Goal: Task Accomplishment & Management: Complete application form

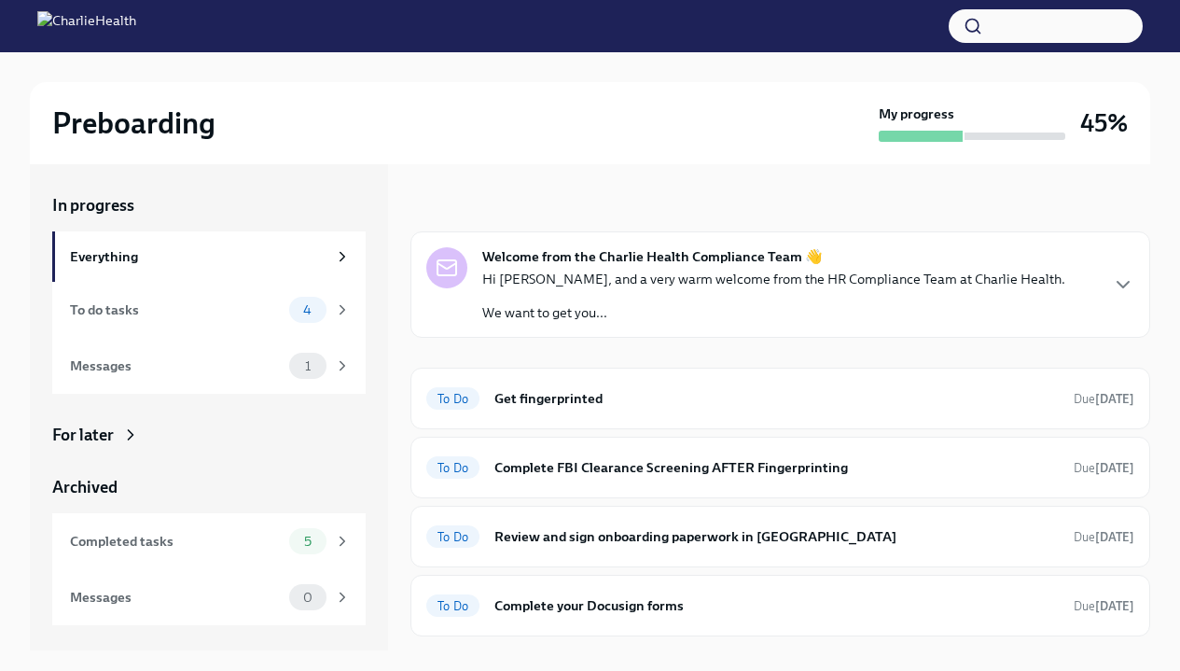
scroll to position [91, 0]
click at [556, 395] on h6 "Get fingerprinted" at bounding box center [776, 398] width 564 height 21
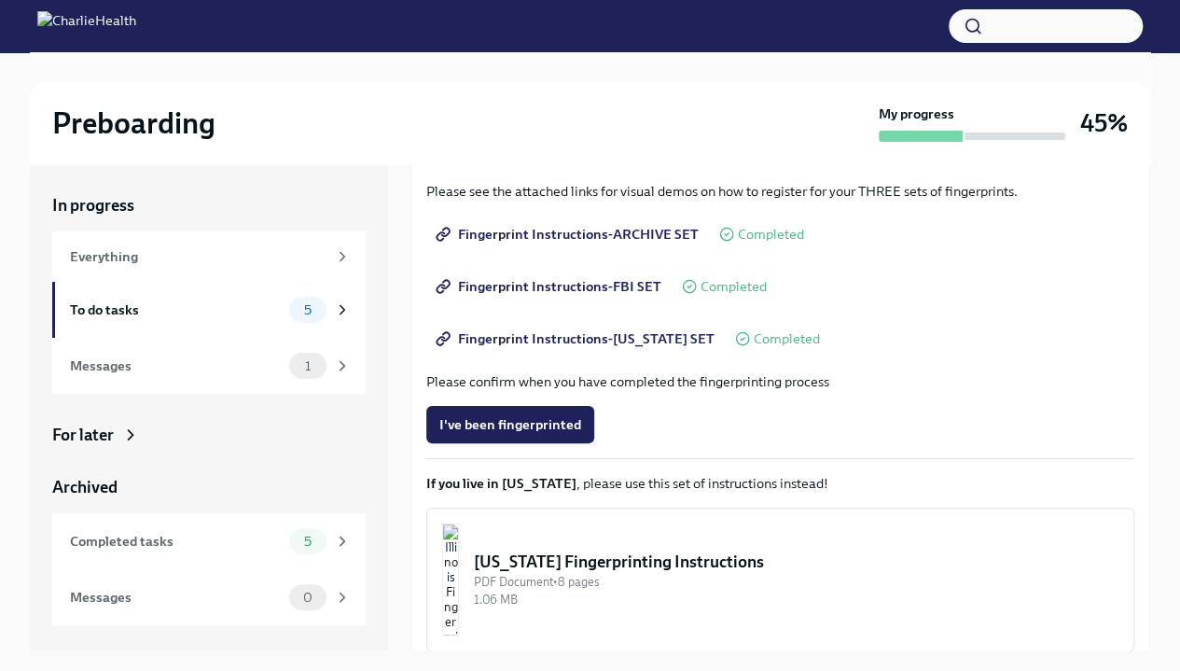
scroll to position [340, 0]
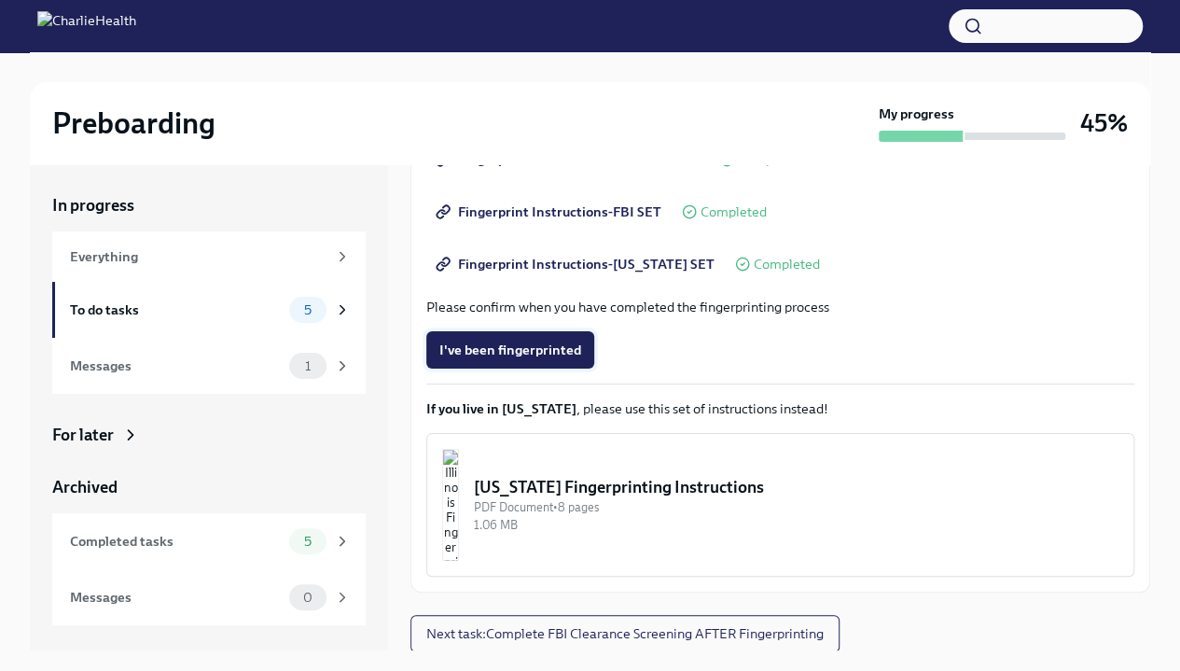
click at [521, 350] on span "I've been fingerprinted" at bounding box center [510, 350] width 142 height 19
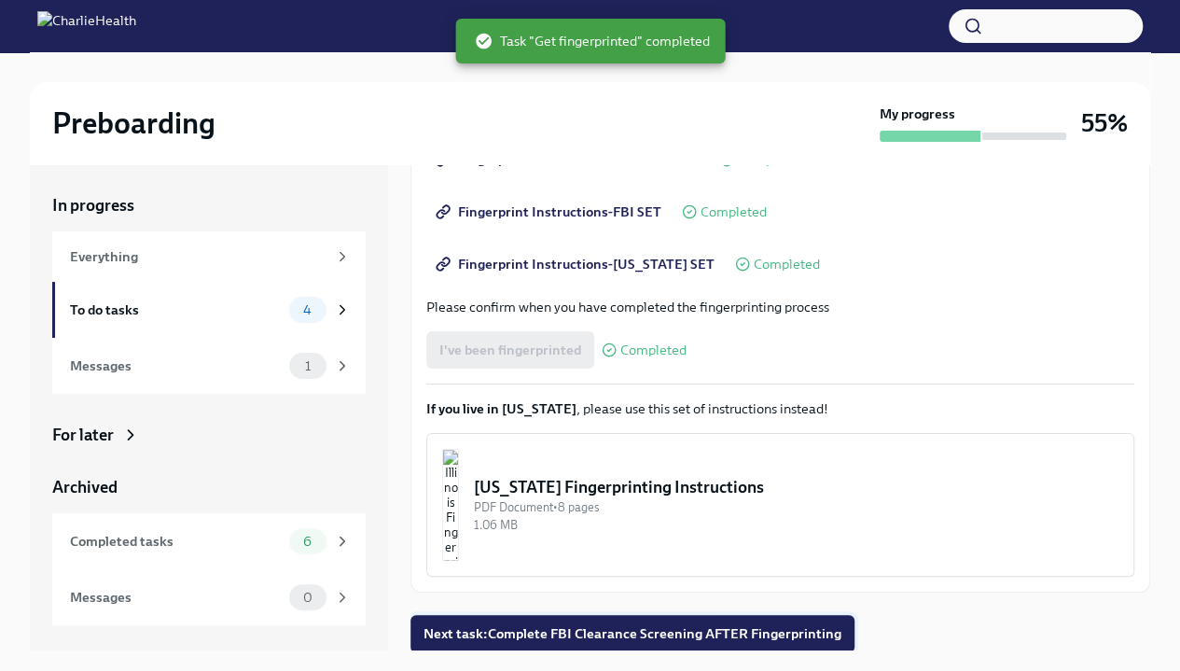
click at [585, 617] on button "Next task : Complete FBI Clearance Screening AFTER Fingerprinting" at bounding box center [633, 633] width 444 height 37
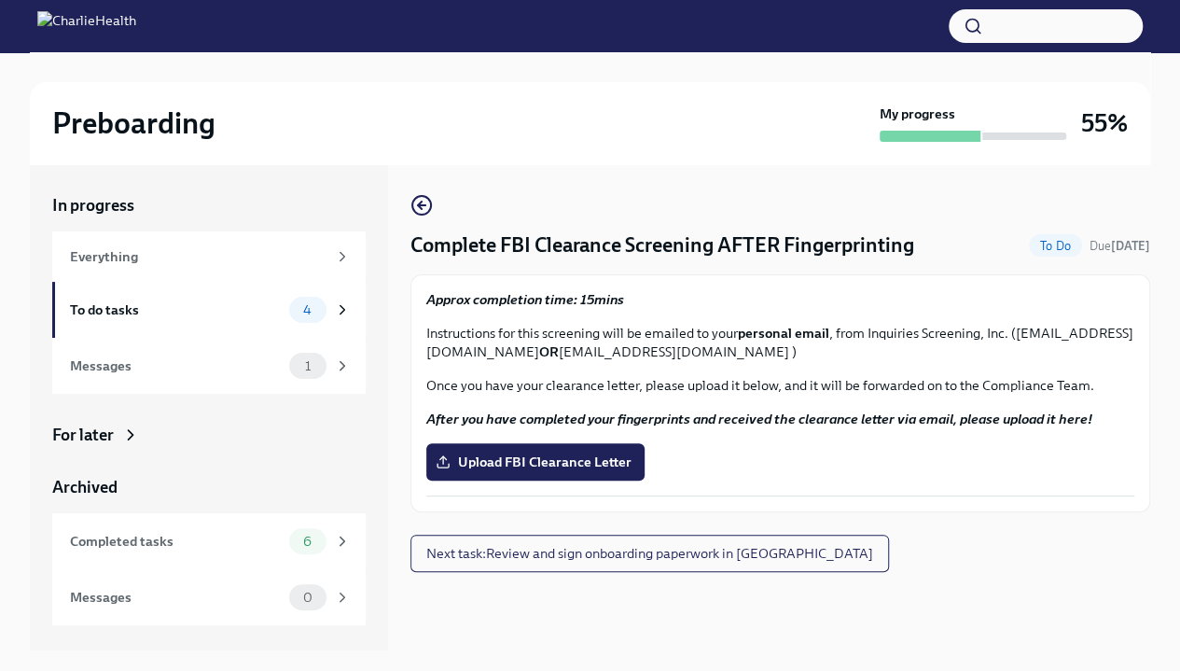
click at [905, 536] on div "Complete FBI Clearance Screening AFTER Fingerprinting To Do Due in 8 days Appro…" at bounding box center [781, 383] width 740 height 378
click at [550, 450] on label "Upload FBI Clearance Letter" at bounding box center [535, 461] width 218 height 37
click at [0, 0] on input "Upload FBI Clearance Letter" at bounding box center [0, 0] width 0 height 0
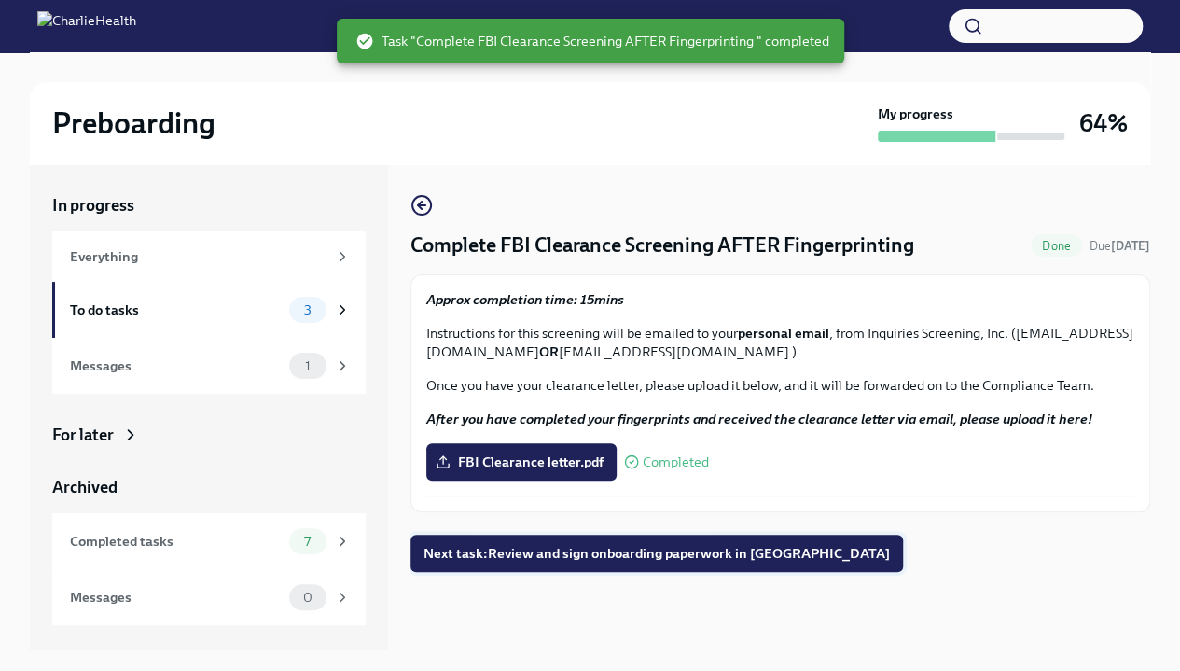
click at [463, 556] on span "Next task : Review and sign onboarding paperwork in UKG" at bounding box center [657, 553] width 466 height 19
